Goal: Task Accomplishment & Management: Use online tool/utility

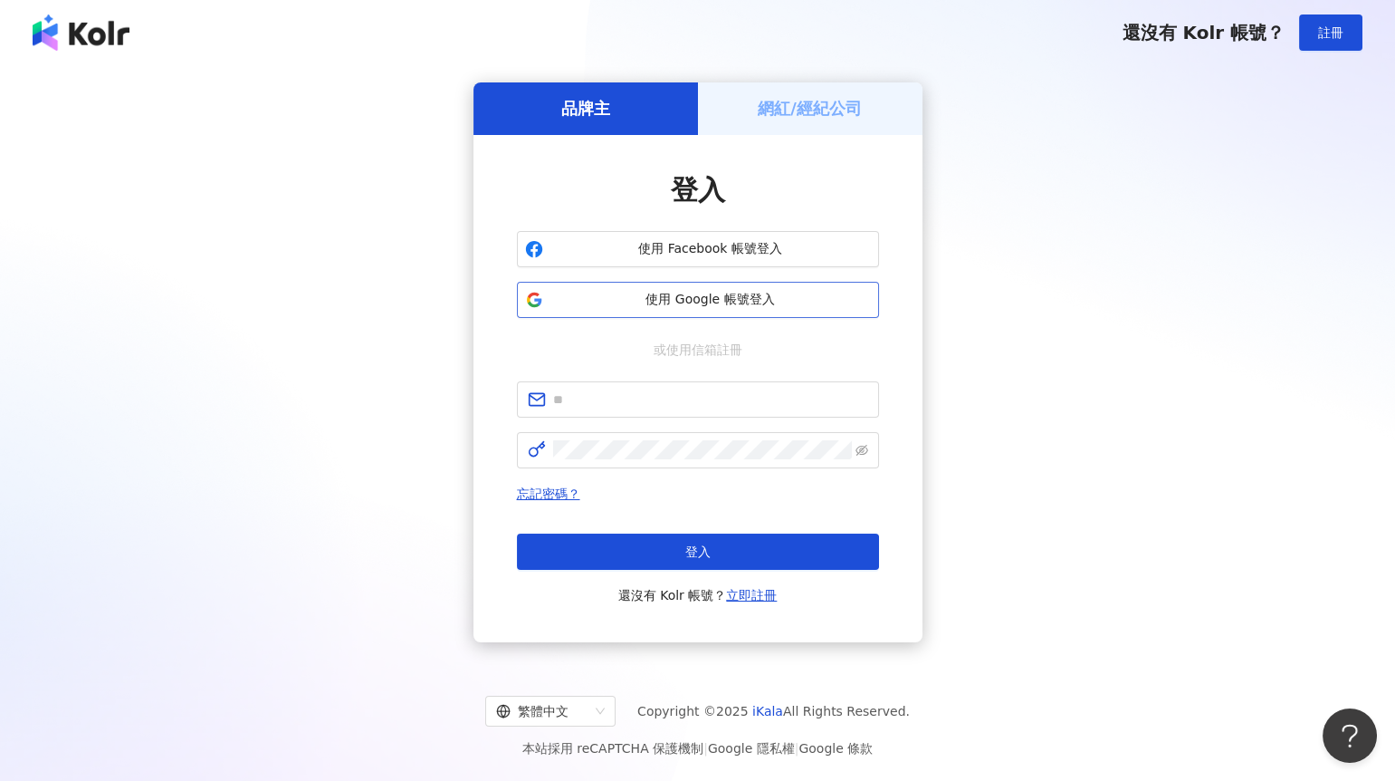
click at [665, 306] on span "使用 Google 帳號登入" at bounding box center [711, 300] width 321 height 18
click at [687, 304] on span "使用 Google 帳號登入" at bounding box center [711, 300] width 321 height 18
click at [724, 304] on span "使用 Google 帳號登入" at bounding box center [711, 300] width 321 height 18
click at [719, 302] on span "使用 Google 帳號登入" at bounding box center [711, 300] width 321 height 18
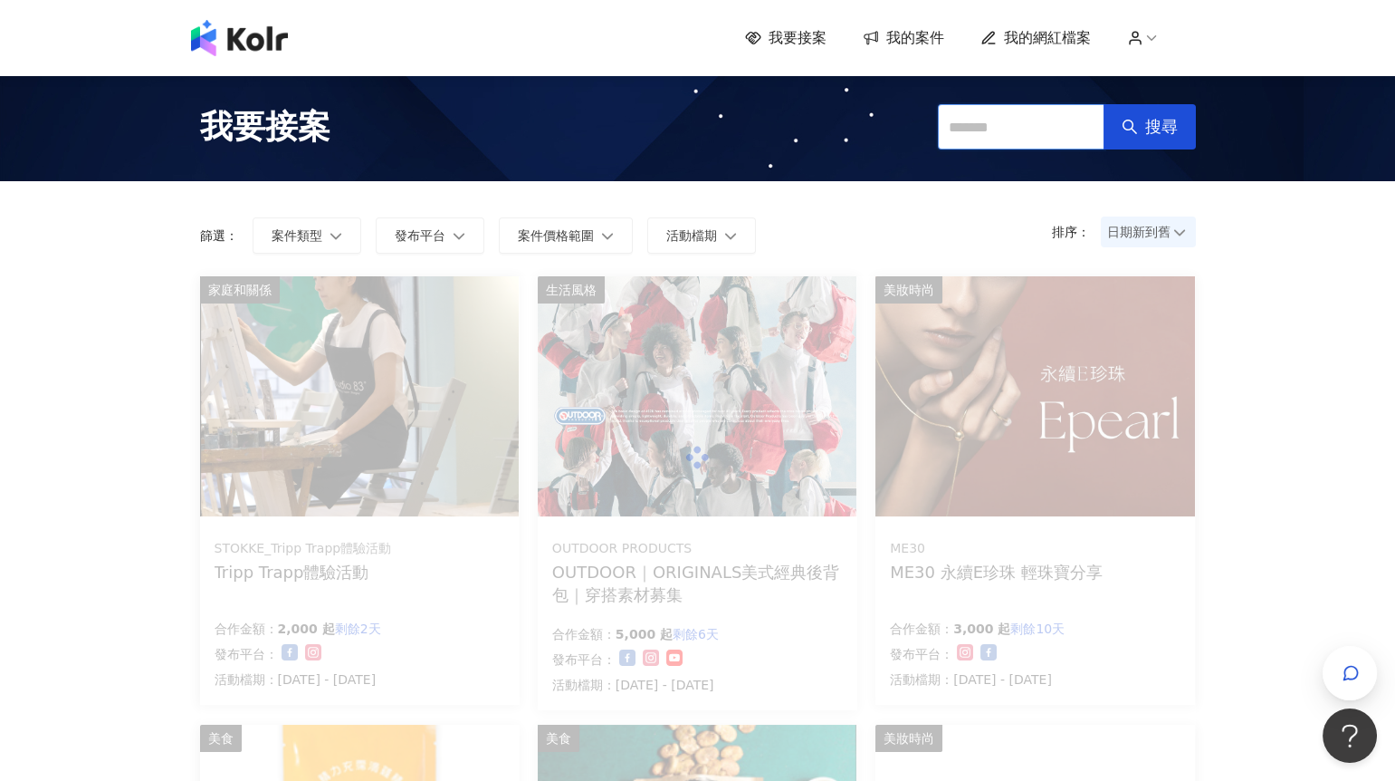
click at [972, 130] on input "text" at bounding box center [1021, 126] width 167 height 45
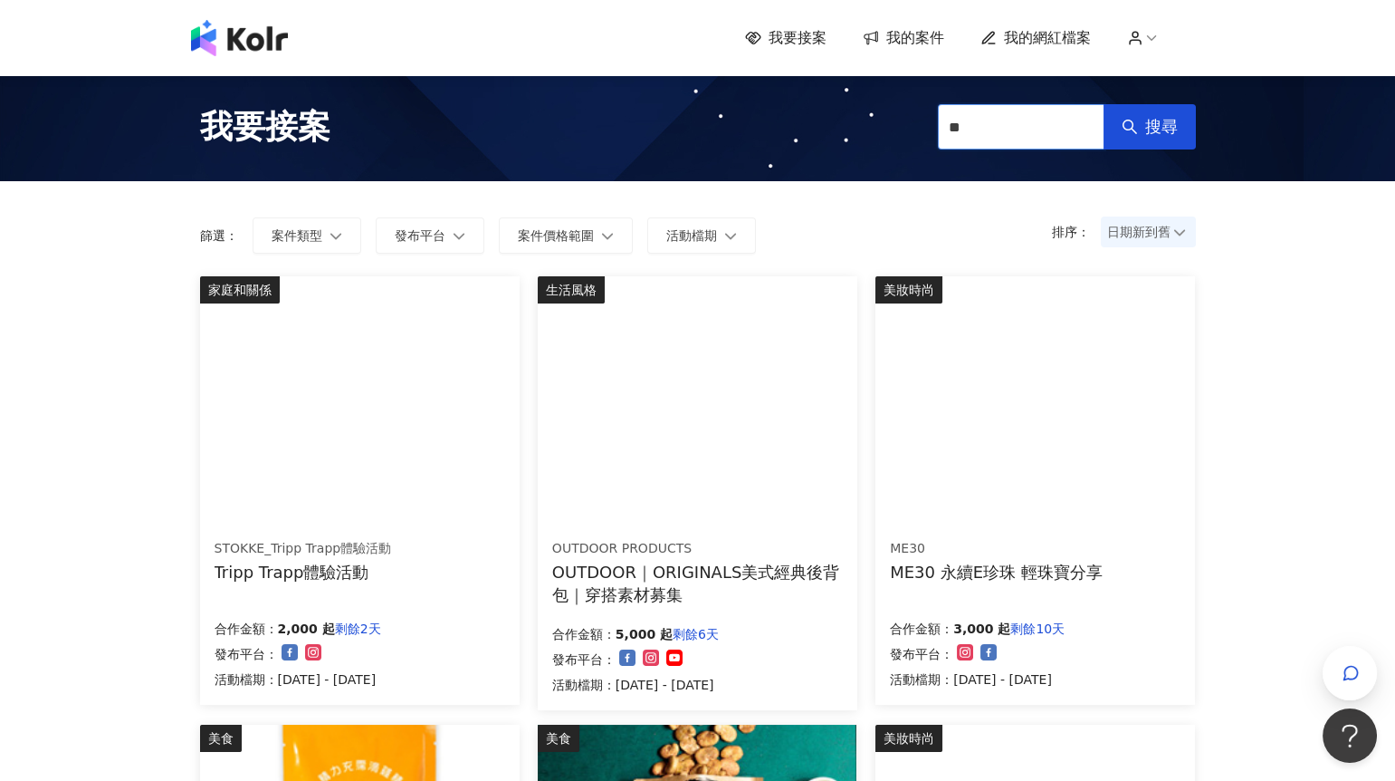
type input "*"
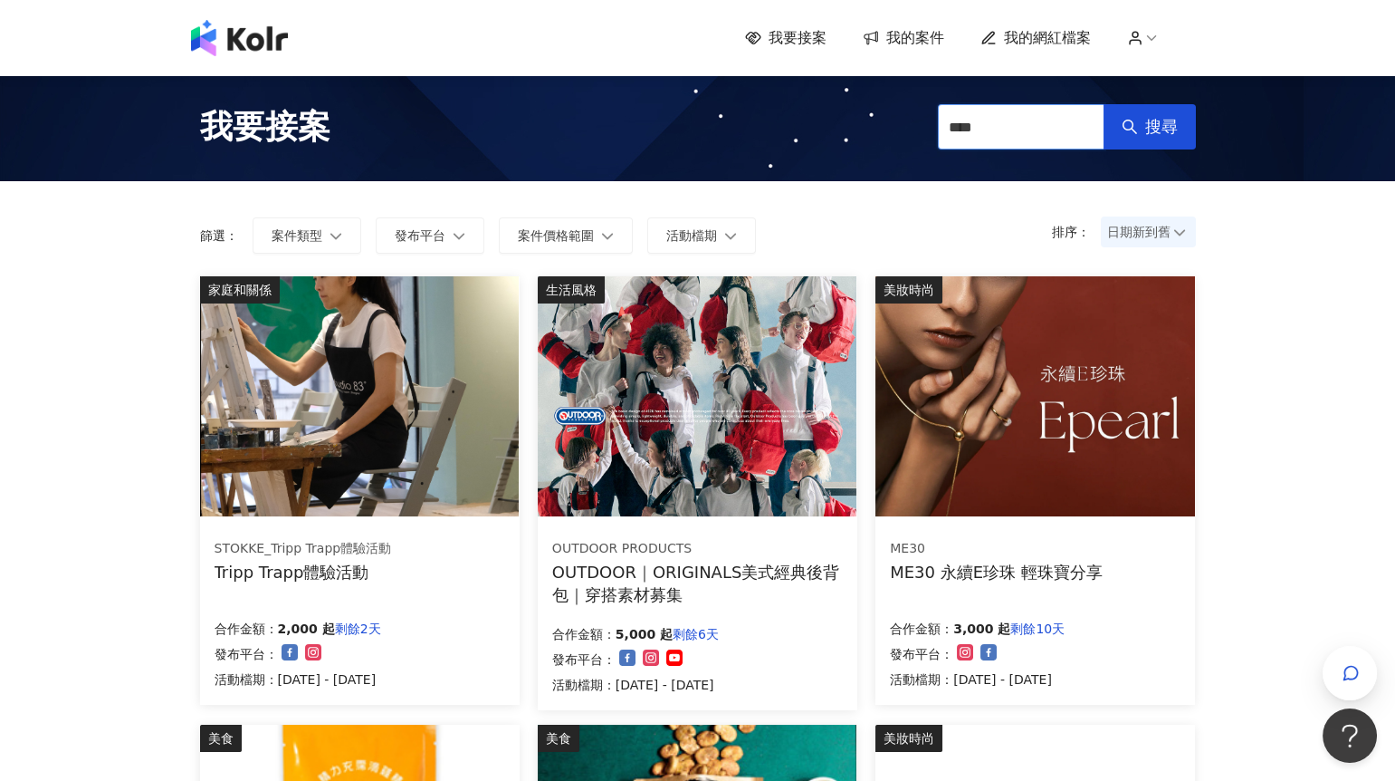
type input "**"
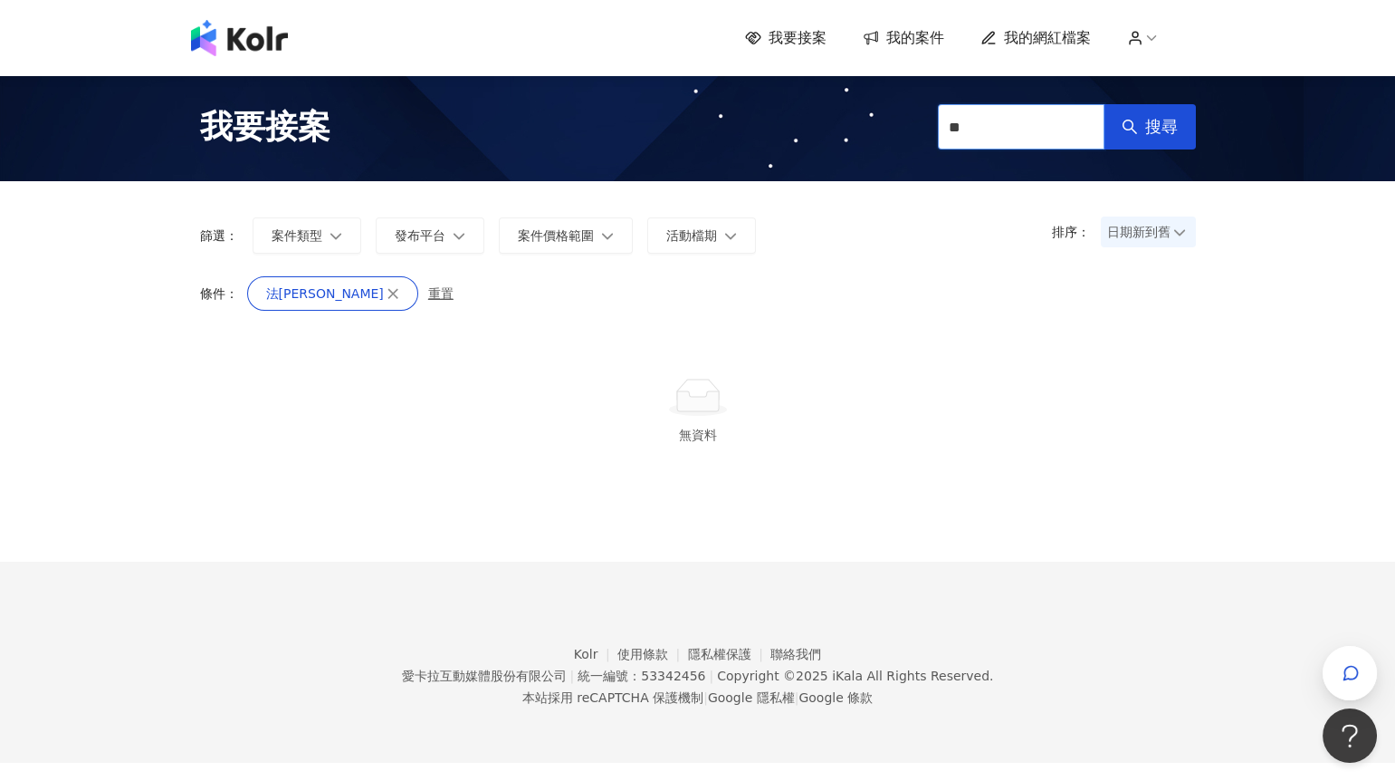
drag, startPoint x: 996, startPoint y: 130, endPoint x: 916, endPoint y: 131, distance: 80.6
click at [917, 131] on div "我要接案 ** 搜尋" at bounding box center [698, 127] width 1032 height 82
type input "**"
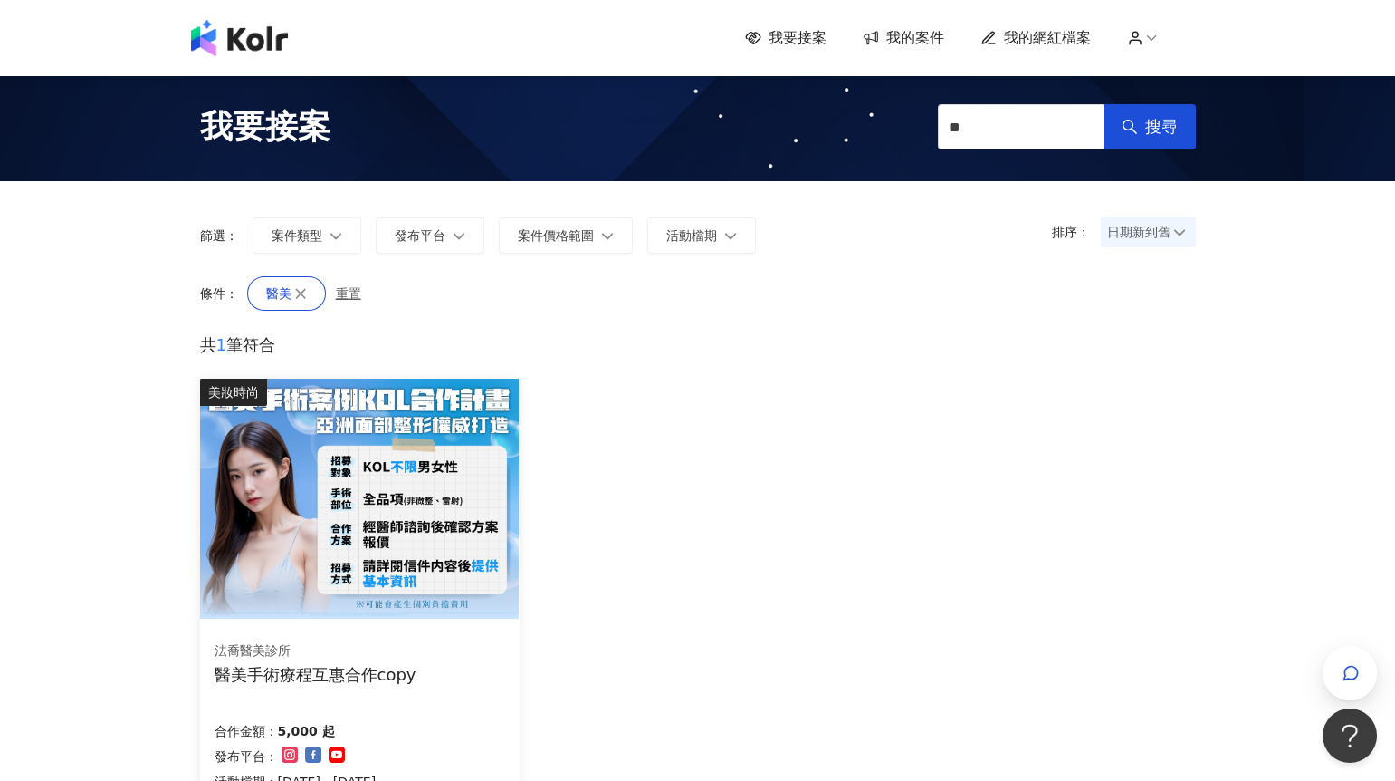
click at [398, 494] on img at bounding box center [359, 499] width 319 height 240
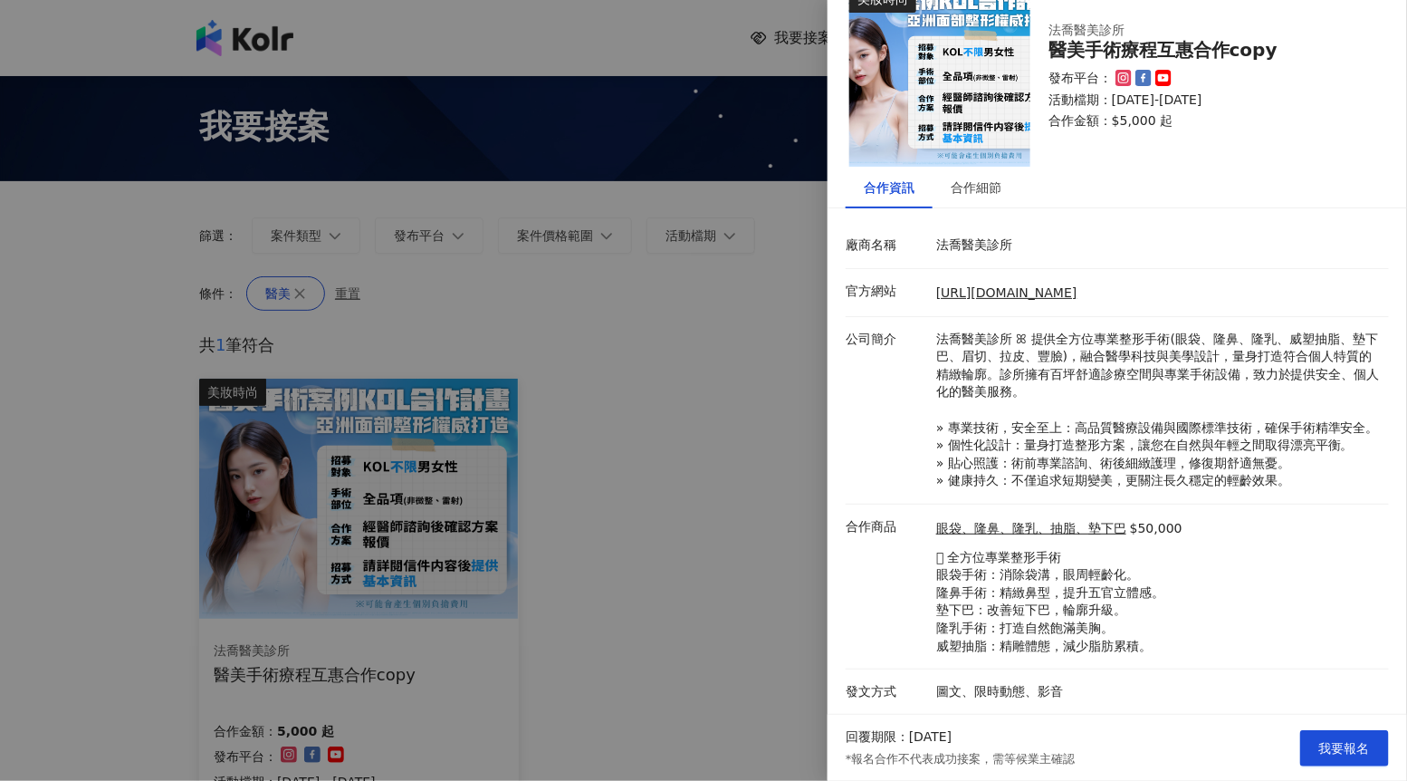
scroll to position [52, 0]
drag, startPoint x: 936, startPoint y: 574, endPoint x: 975, endPoint y: 592, distance: 42.9
click at [975, 592] on p "𖧷 全方位專業整形手術 眼袋手術：消除袋溝，眼周輕齡化。 隆鼻手術：精緻鼻型，提升五官立體感。 墊下巴：改善短下巴，輪廓升級。 隆乳手術：打造自然飽滿美胸。 …" at bounding box center [1059, 602] width 246 height 107
click at [797, 600] on div at bounding box center [703, 390] width 1407 height 781
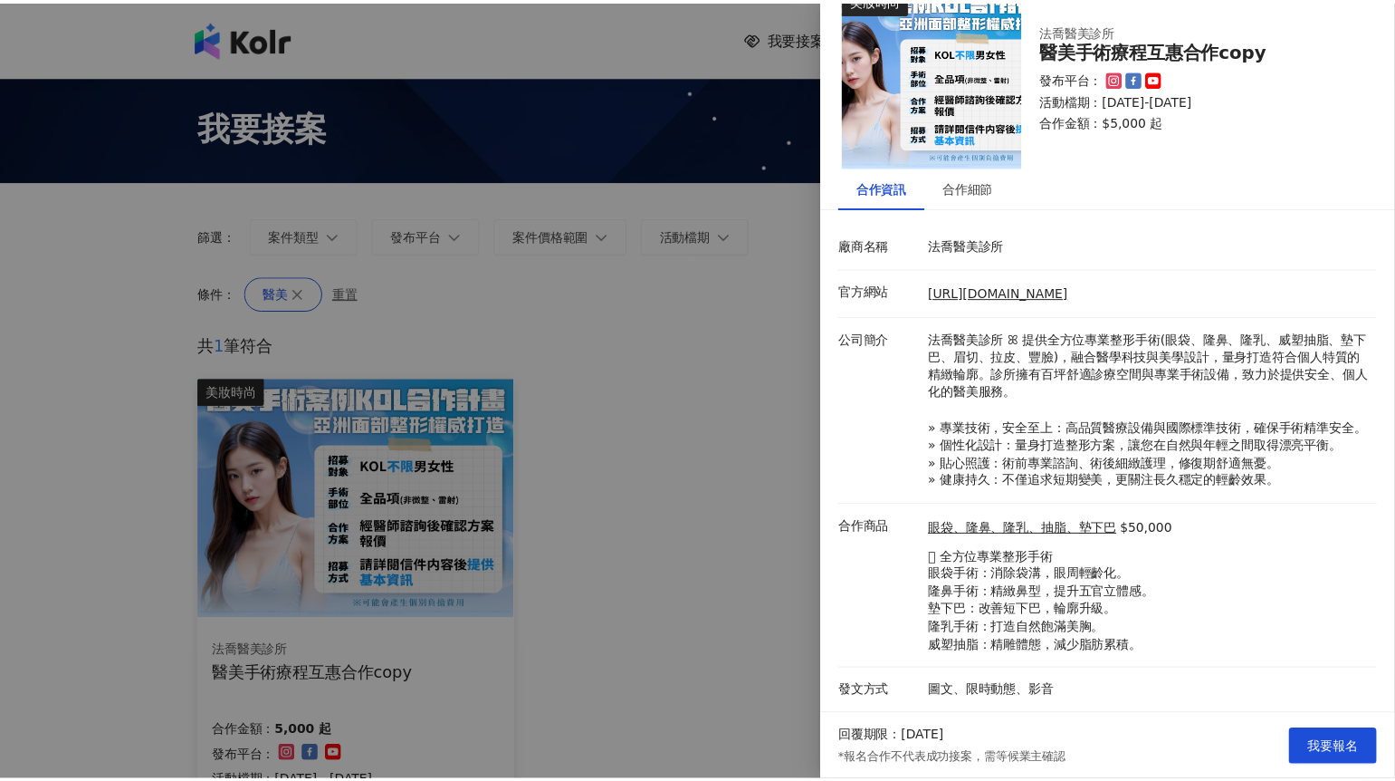
scroll to position [0, 0]
